Goal: Task Accomplishment & Management: Use online tool/utility

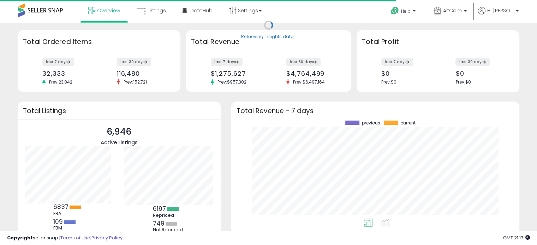
scroll to position [98, 274]
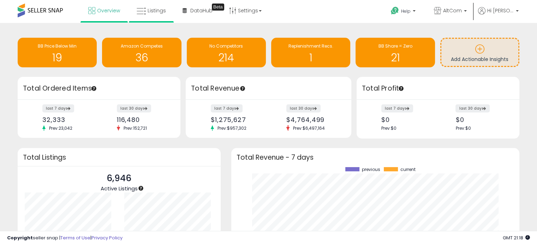
click at [129, 17] on li "Listings" at bounding box center [151, 11] width 45 height 23
click at [154, 12] on span "Listings" at bounding box center [157, 10] width 18 height 7
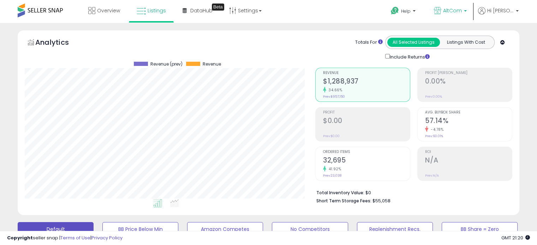
scroll to position [144, 290]
click at [467, 10] on b at bounding box center [465, 12] width 3 height 5
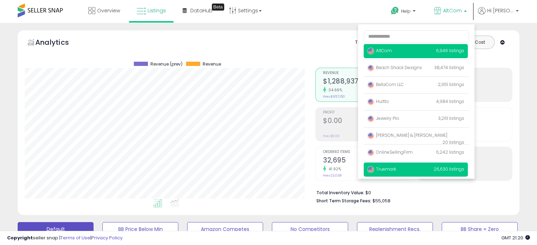
click at [396, 169] on span "Truemark" at bounding box center [381, 169] width 29 height 6
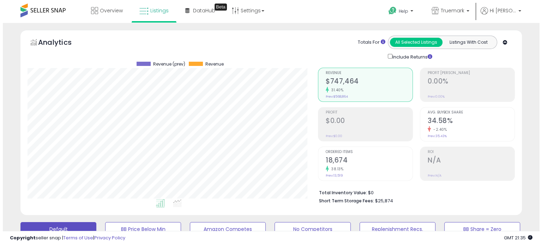
scroll to position [177, 0]
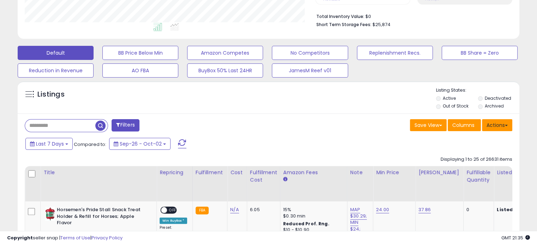
click at [499, 128] on button "Actions" at bounding box center [497, 125] width 30 height 12
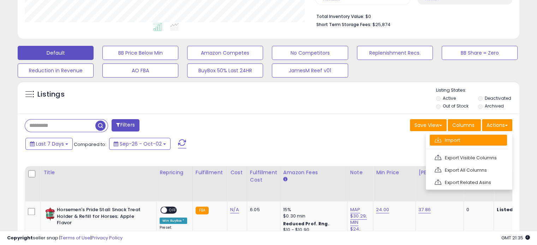
click at [492, 144] on link "Import" at bounding box center [468, 140] width 77 height 11
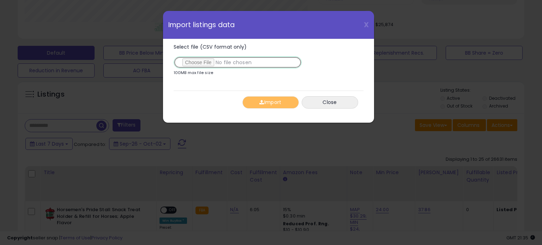
click at [188, 61] on input "Select file (CSV format only)" at bounding box center [238, 62] width 128 height 12
type input "**********"
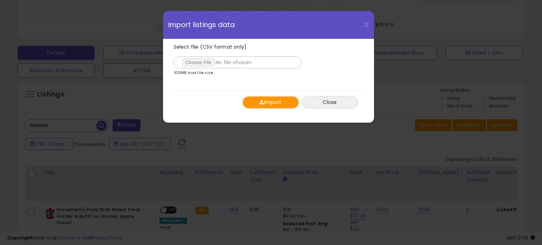
click at [280, 100] on button "Import" at bounding box center [271, 102] width 56 height 12
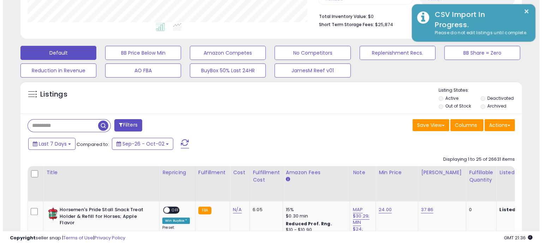
scroll to position [0, 0]
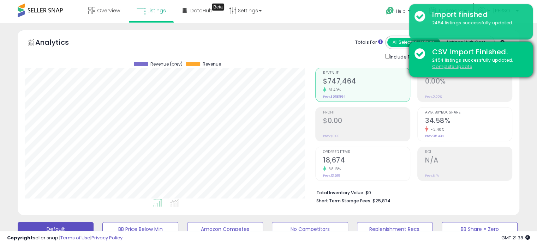
click at [445, 67] on u "Complete Update" at bounding box center [452, 67] width 40 height 6
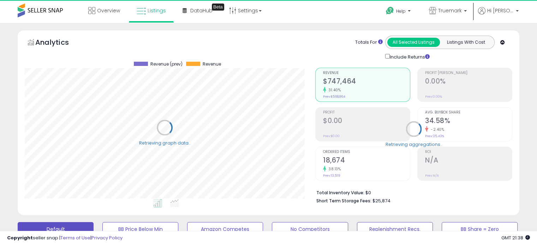
scroll to position [352965, 352820]
click at [467, 10] on b at bounding box center [465, 12] width 3 height 5
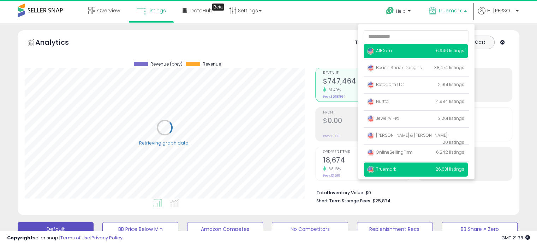
click at [392, 51] on span "AltCom" at bounding box center [379, 51] width 25 height 6
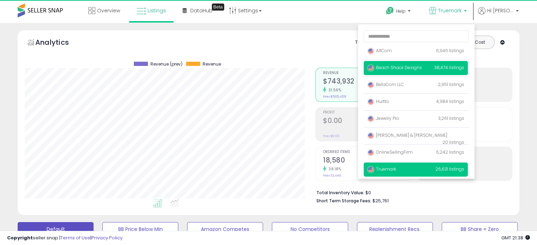
scroll to position [144, 290]
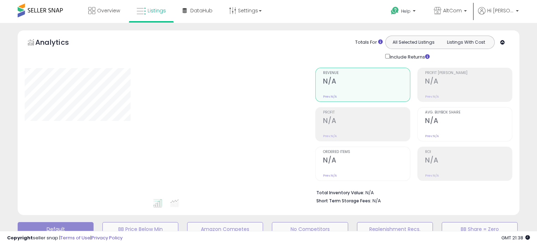
click at [537, 90] on div "**********" at bounding box center [268, 228] width 537 height 410
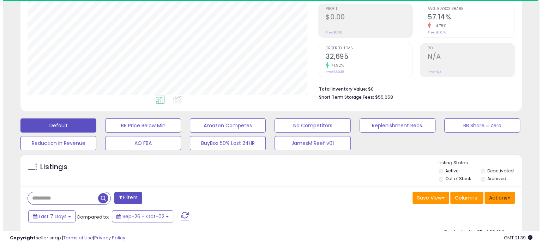
scroll to position [106, 0]
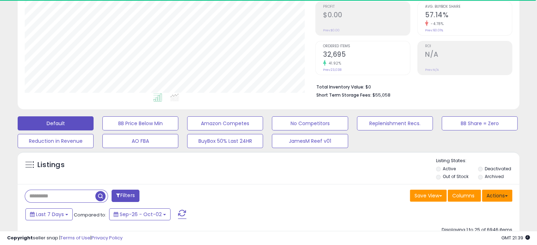
click at [488, 194] on button "Actions" at bounding box center [497, 196] width 30 height 12
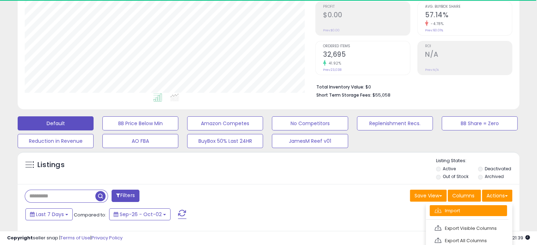
click at [472, 208] on link "Import" at bounding box center [468, 211] width 77 height 11
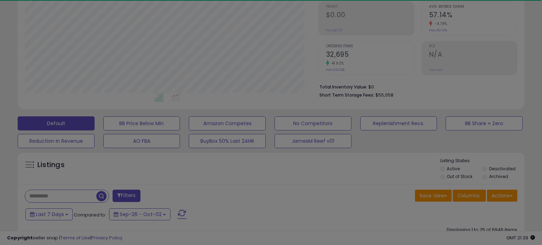
scroll to position [144, 294]
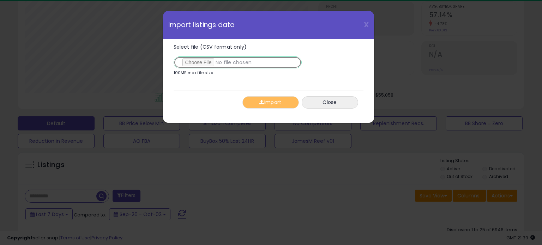
click at [194, 59] on input "Select file (CSV format only)" at bounding box center [238, 62] width 128 height 12
type input "**********"
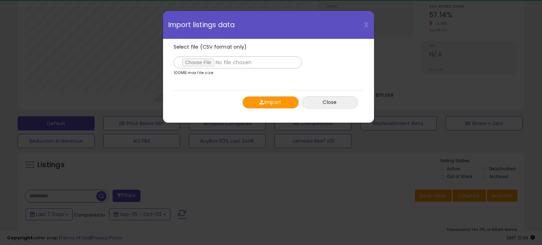
click at [275, 99] on button "Import" at bounding box center [271, 102] width 56 height 12
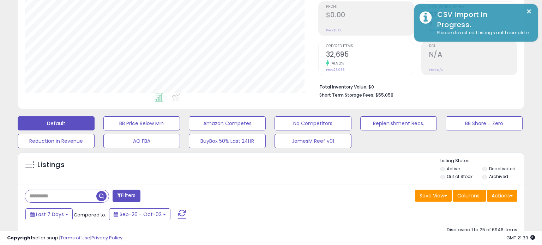
scroll to position [352965, 352820]
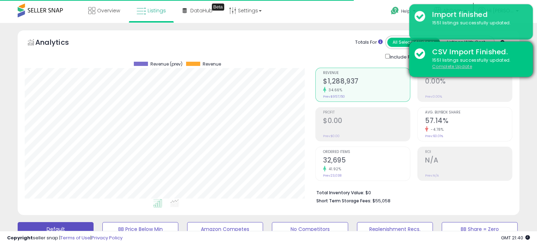
click at [456, 67] on u "Complete Update" at bounding box center [452, 67] width 40 height 6
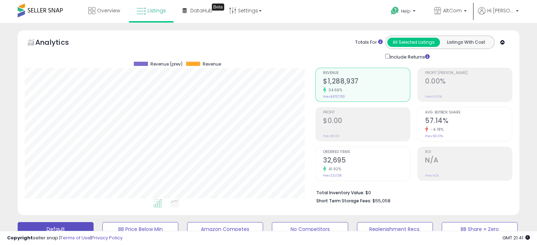
scroll to position [144, 290]
click at [472, 11] on link "AltCom" at bounding box center [450, 11] width 43 height 23
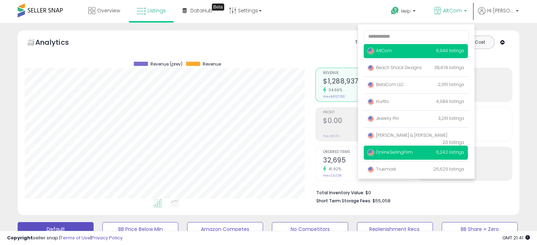
click at [398, 154] on span "OnlineSellingFirm" at bounding box center [390, 152] width 46 height 6
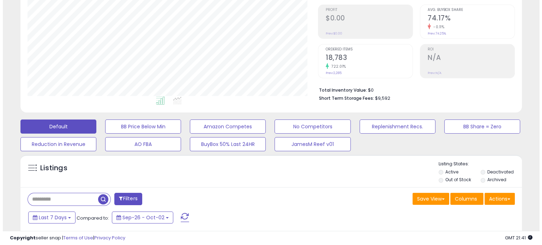
scroll to position [106, 0]
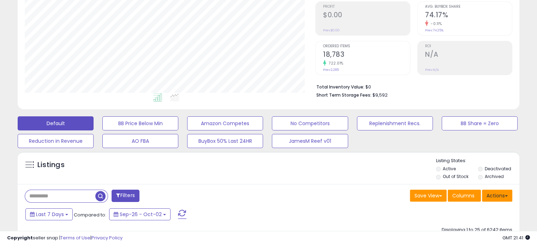
click at [493, 192] on button "Actions" at bounding box center [497, 196] width 30 height 12
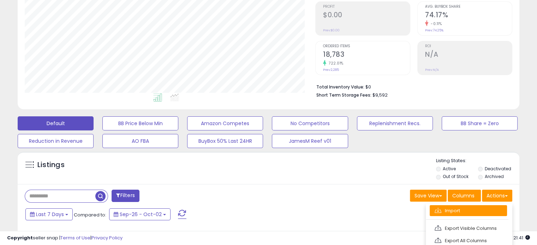
click at [471, 207] on link "Import" at bounding box center [468, 211] width 77 height 11
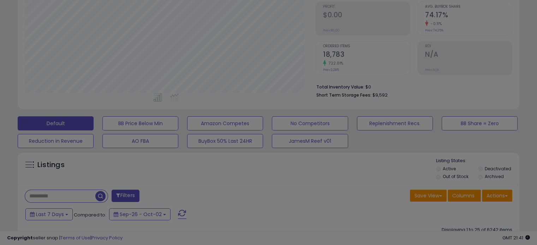
scroll to position [144, 294]
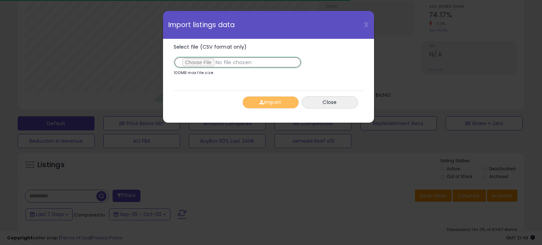
click at [208, 61] on input "Select file (CSV format only)" at bounding box center [238, 62] width 128 height 12
type input "**********"
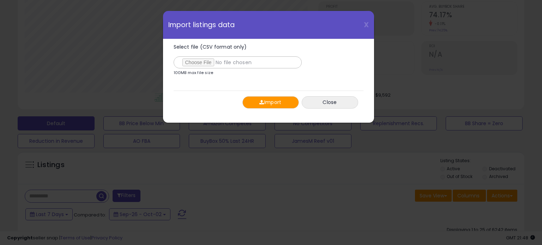
click at [266, 100] on button "Import" at bounding box center [271, 102] width 56 height 12
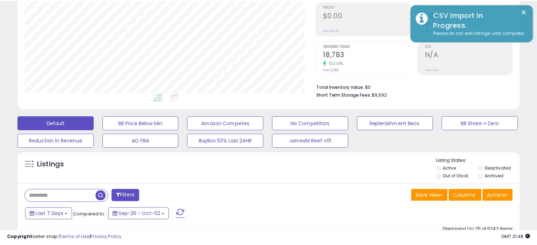
scroll to position [352965, 352820]
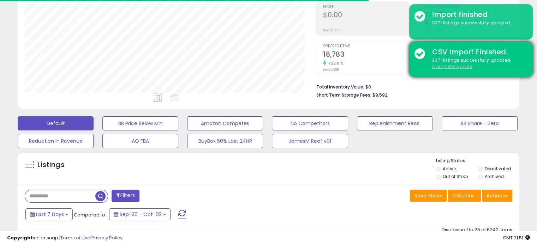
click at [458, 67] on u "Complete Update" at bounding box center [452, 67] width 40 height 6
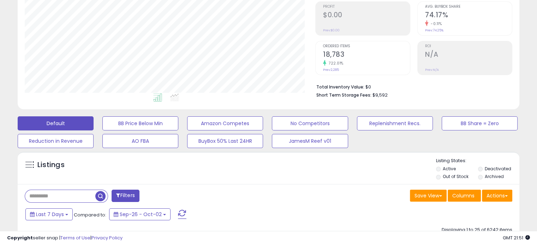
scroll to position [0, 0]
